Goal: Task Accomplishment & Management: Manage account settings

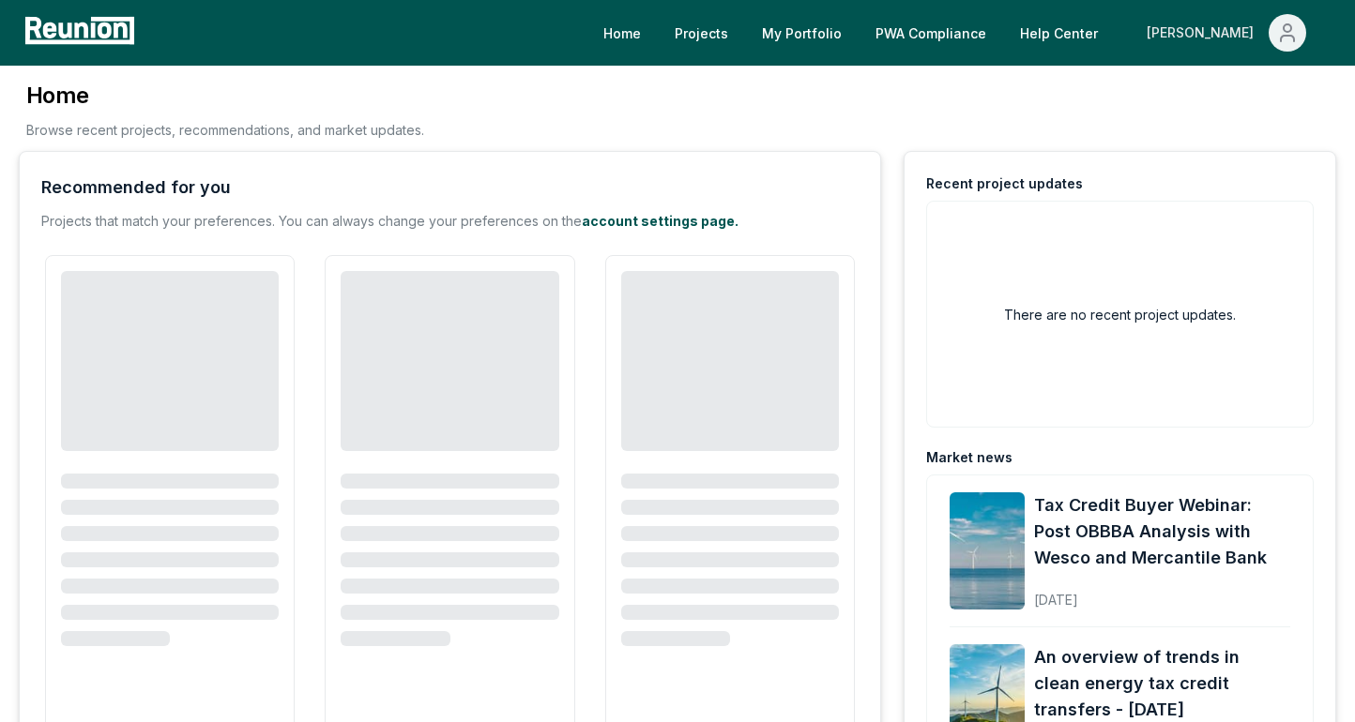
click at [1271, 31] on span "Main" at bounding box center [1287, 33] width 38 height 38
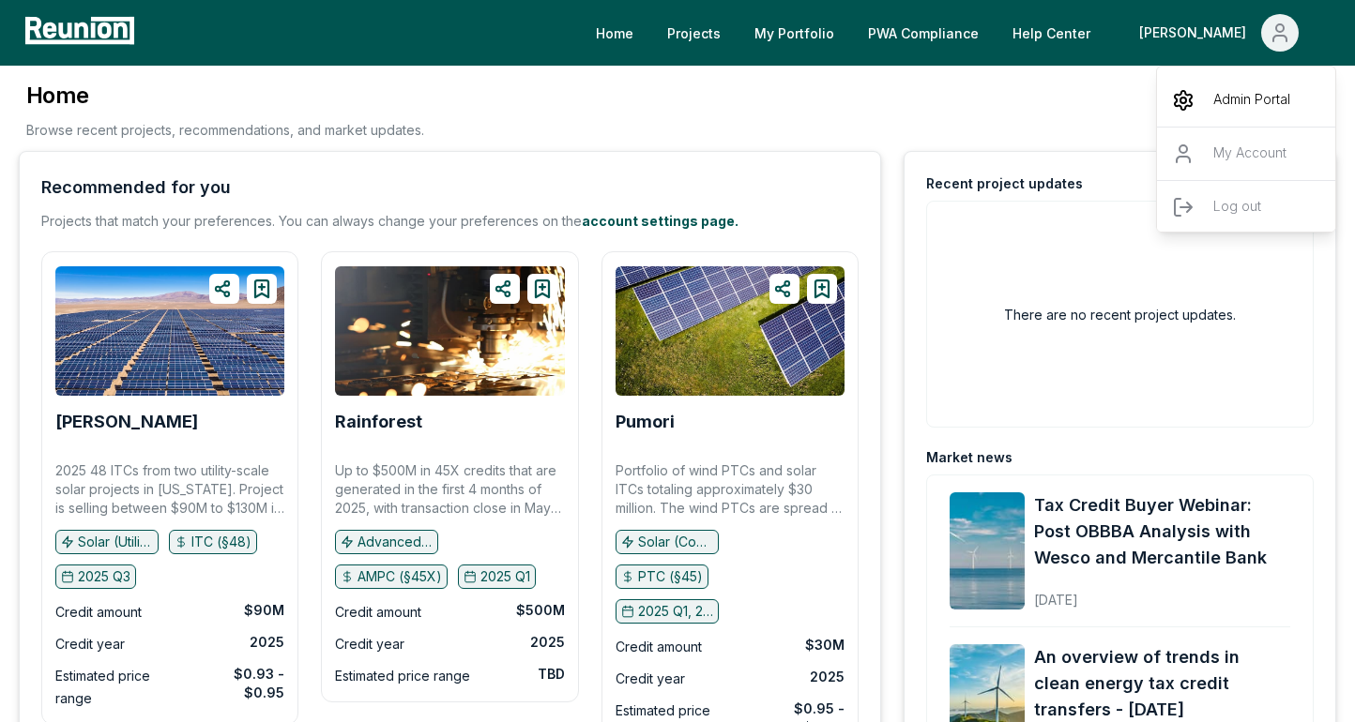
click at [1219, 90] on p "Admin Portal" at bounding box center [1251, 100] width 77 height 23
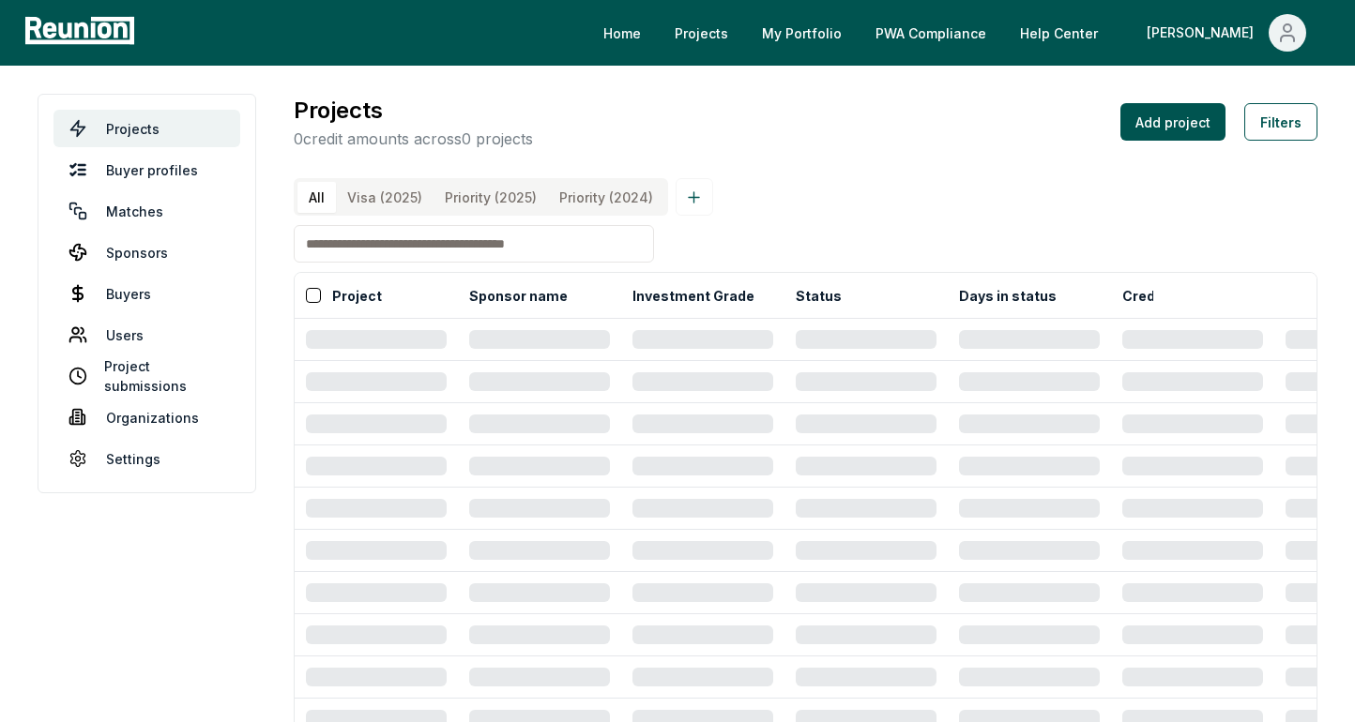
click at [466, 251] on input at bounding box center [474, 244] width 360 height 38
click at [153, 243] on link "Sponsors" at bounding box center [146, 253] width 187 height 38
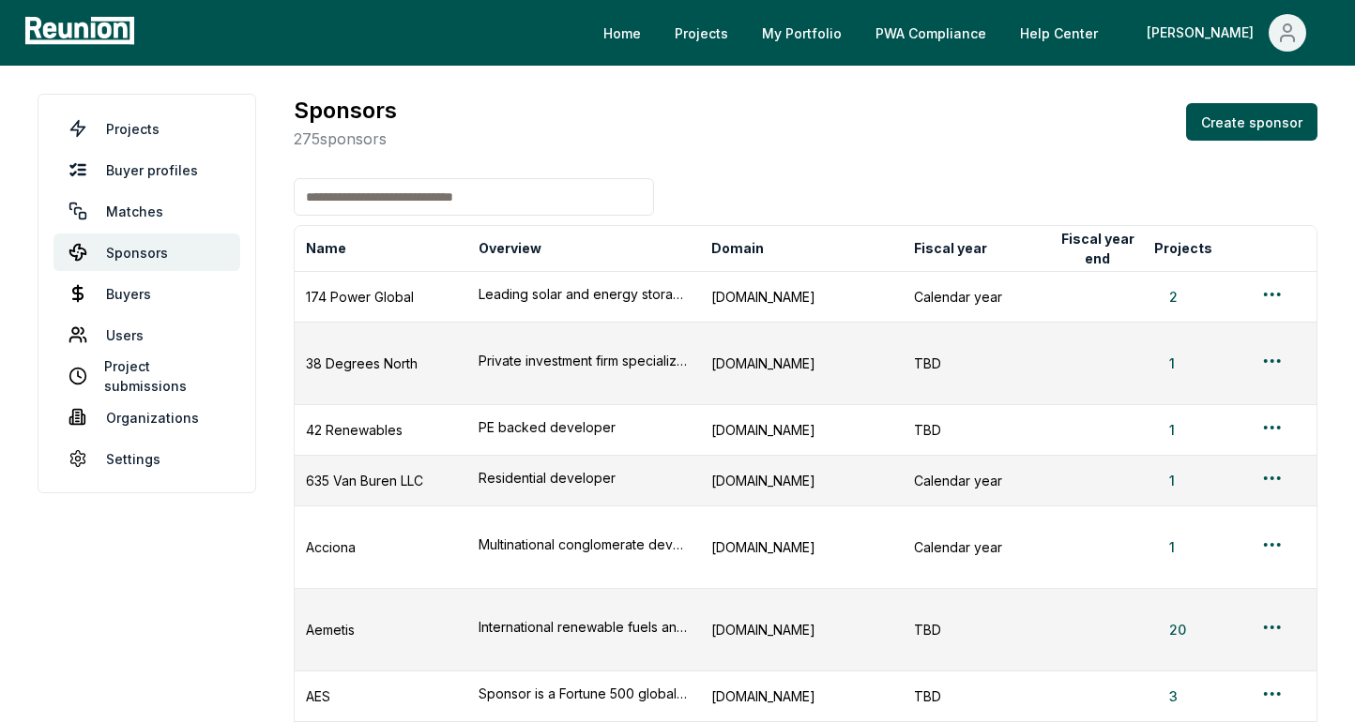
click at [527, 195] on input at bounding box center [474, 197] width 360 height 38
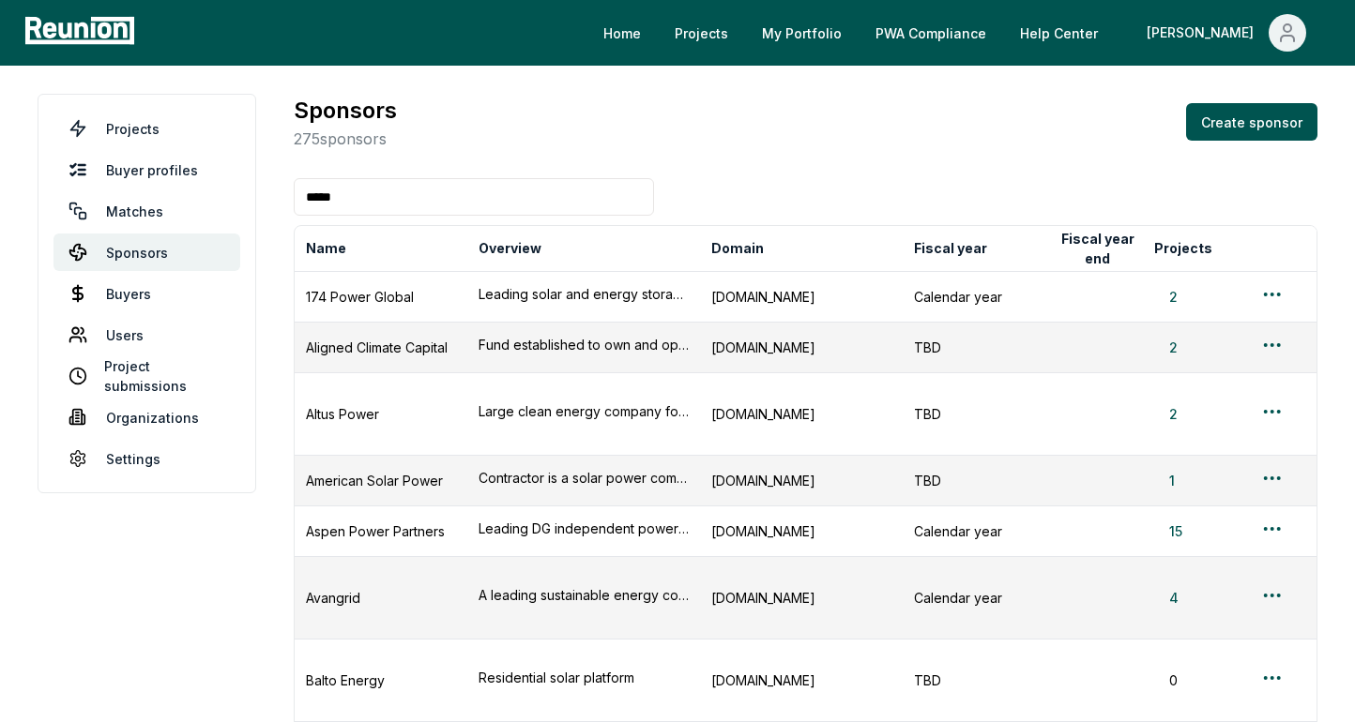
click at [518, 195] on input "*****" at bounding box center [474, 197] width 360 height 38
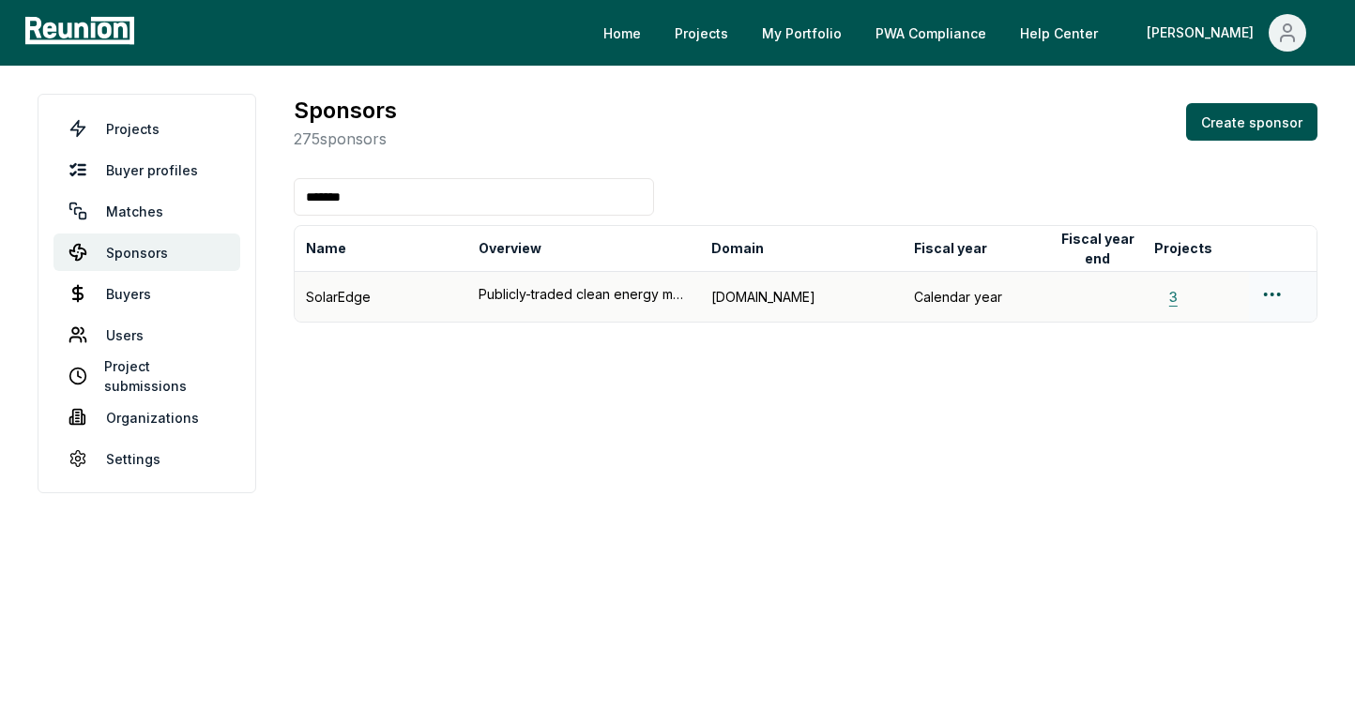
type input "*******"
click at [1174, 295] on button "3" at bounding box center [1173, 297] width 38 height 20
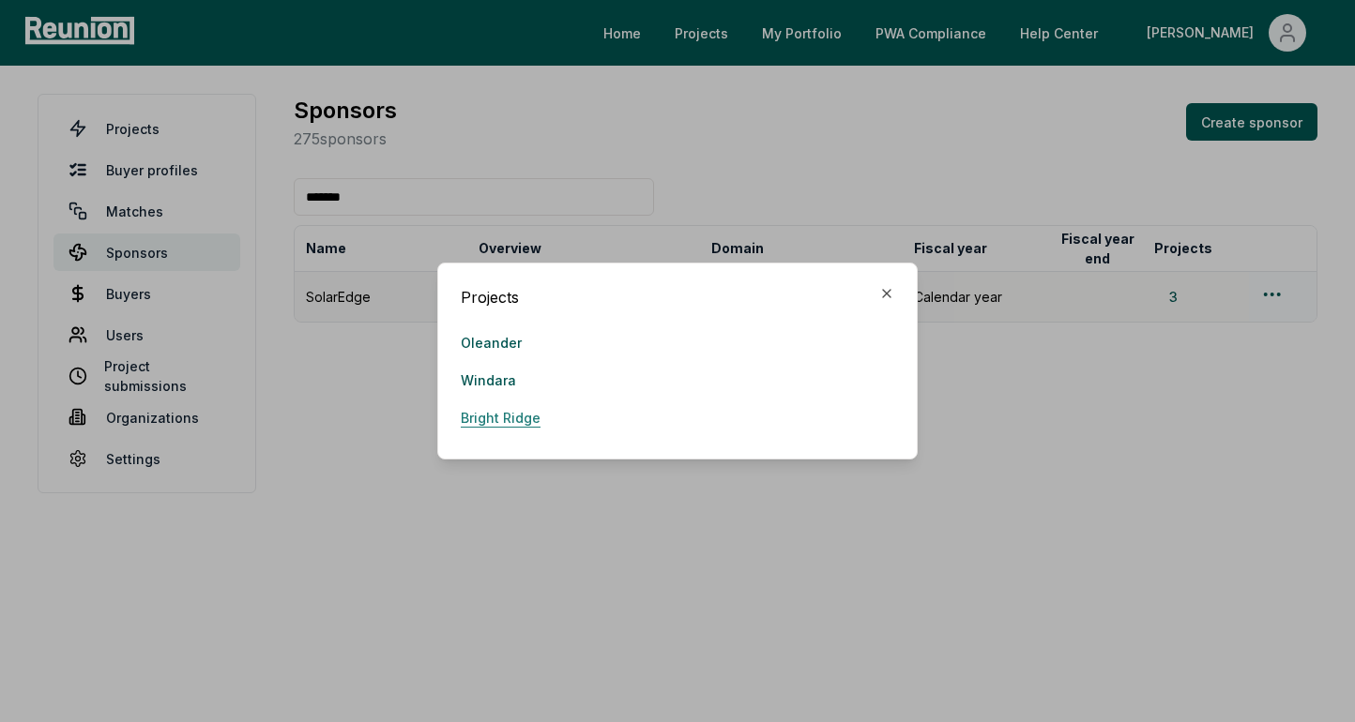
click at [480, 425] on link "Bright Ridge" at bounding box center [501, 418] width 80 height 38
click at [497, 378] on link "Windara" at bounding box center [488, 380] width 55 height 38
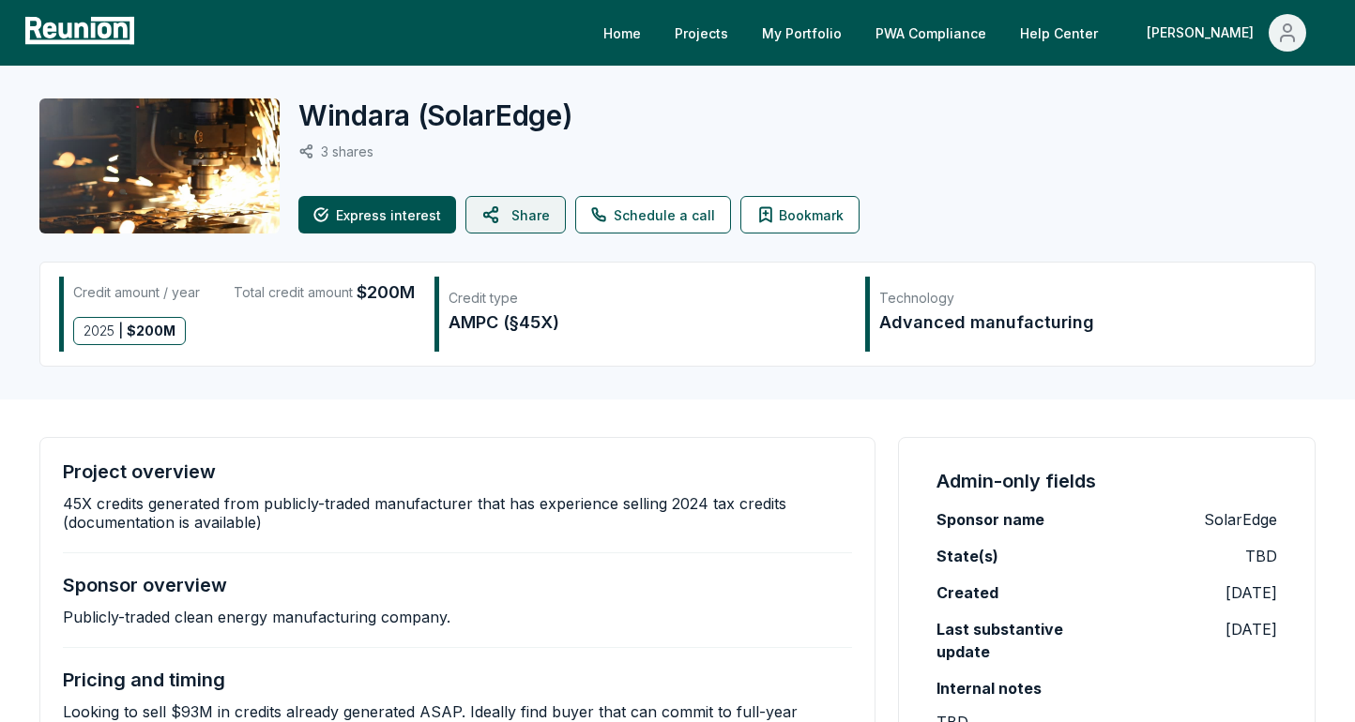
click at [539, 220] on button "Share" at bounding box center [515, 215] width 100 height 38
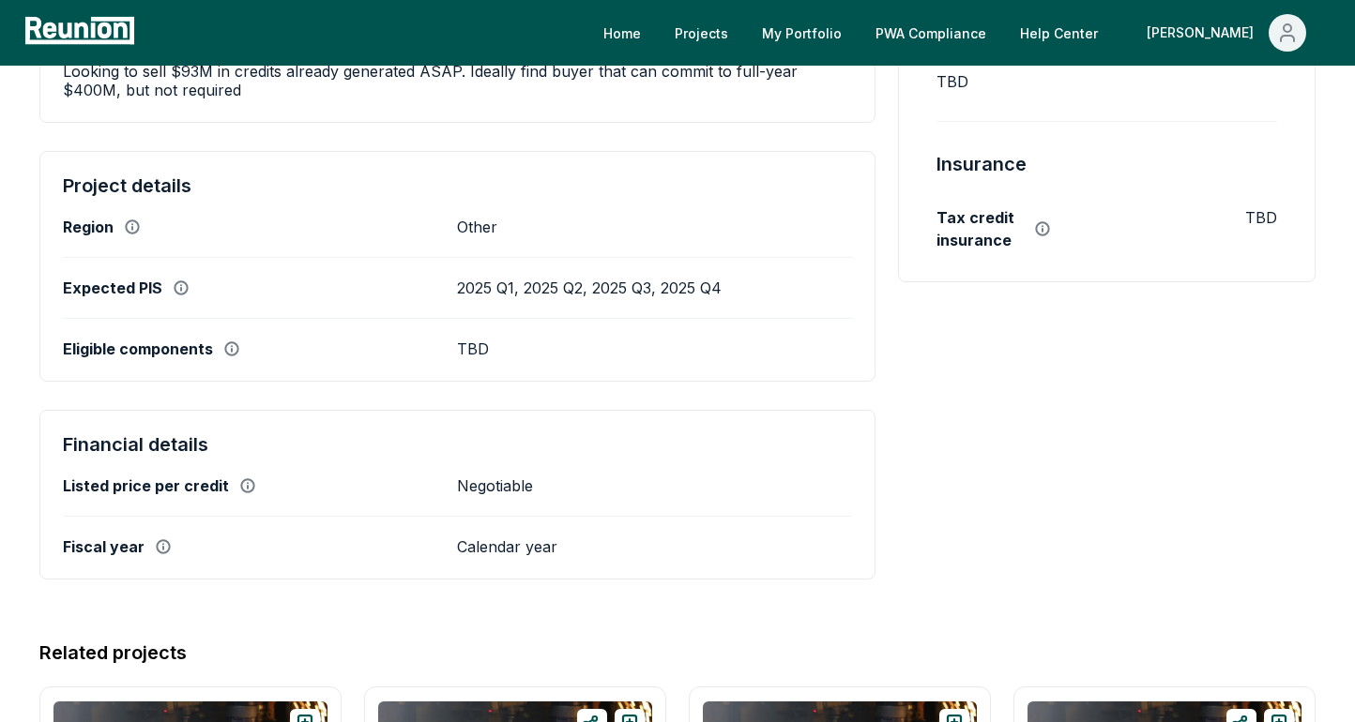
scroll to position [669, 0]
